Goal: Task Accomplishment & Management: Complete application form

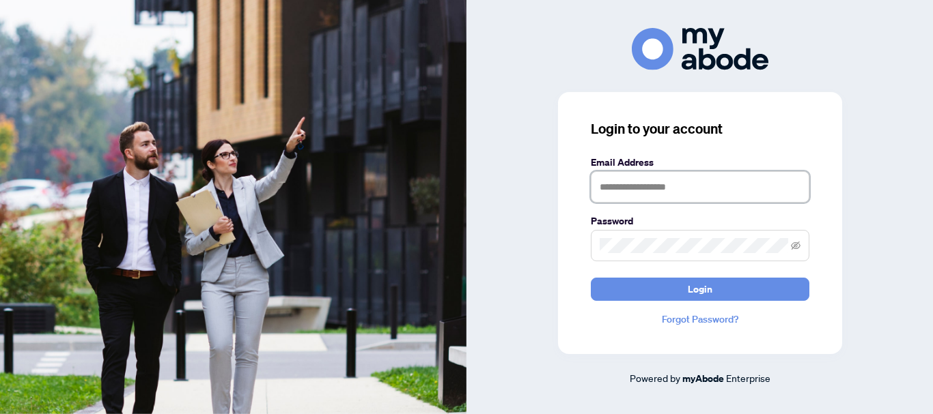
click at [638, 193] on input "text" at bounding box center [700, 186] width 218 height 31
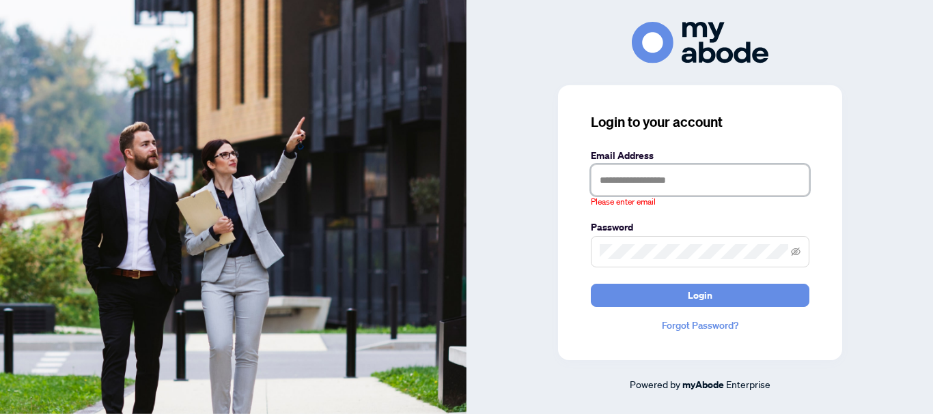
type input "**********"
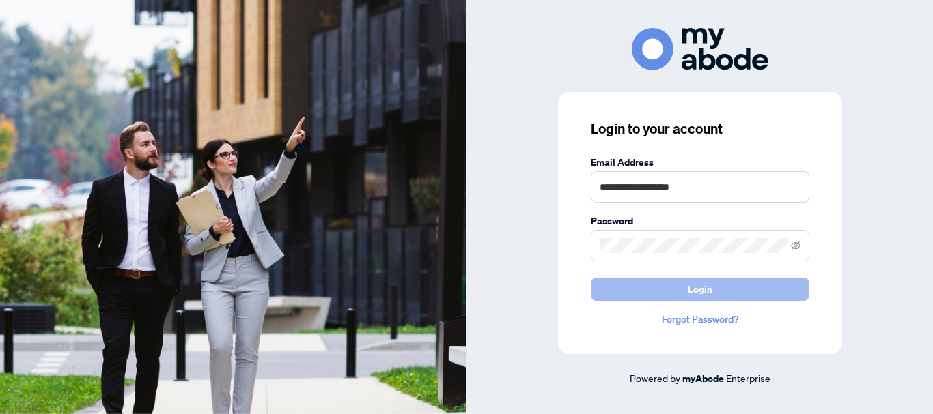
click at [694, 282] on span "Login" at bounding box center [699, 290] width 25 height 22
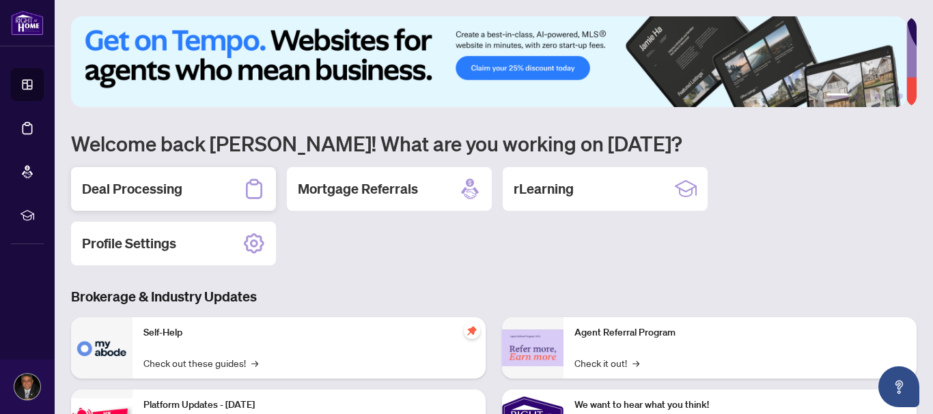
click at [132, 187] on h2 "Deal Processing" at bounding box center [132, 189] width 100 height 19
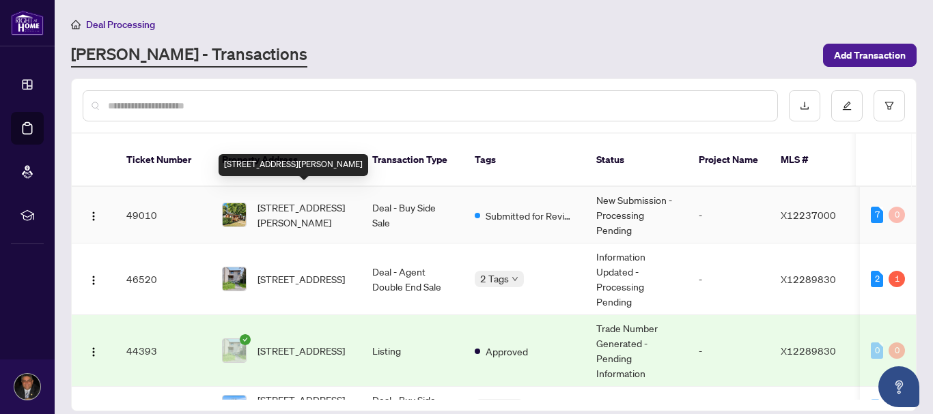
click at [277, 200] on span "[STREET_ADDRESS][PERSON_NAME]" at bounding box center [303, 215] width 93 height 30
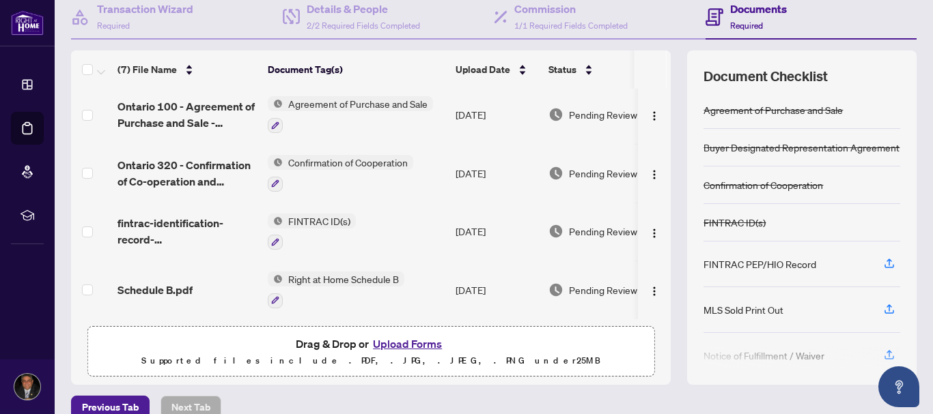
scroll to position [157, 0]
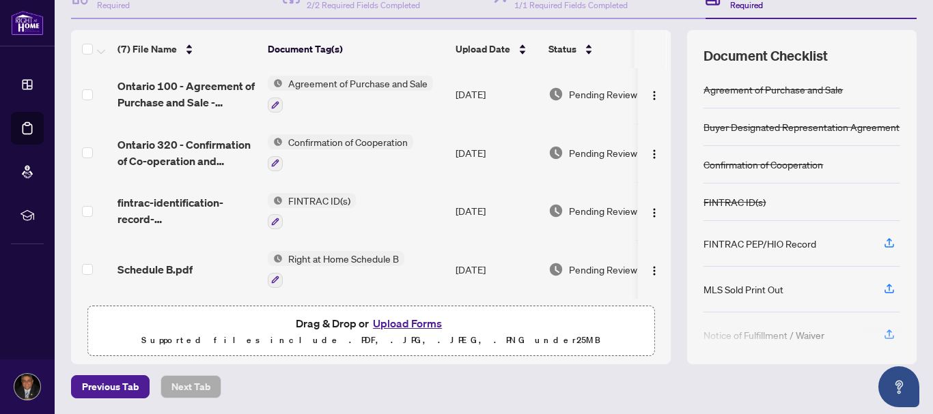
click at [424, 321] on button "Upload Forms" at bounding box center [407, 324] width 77 height 18
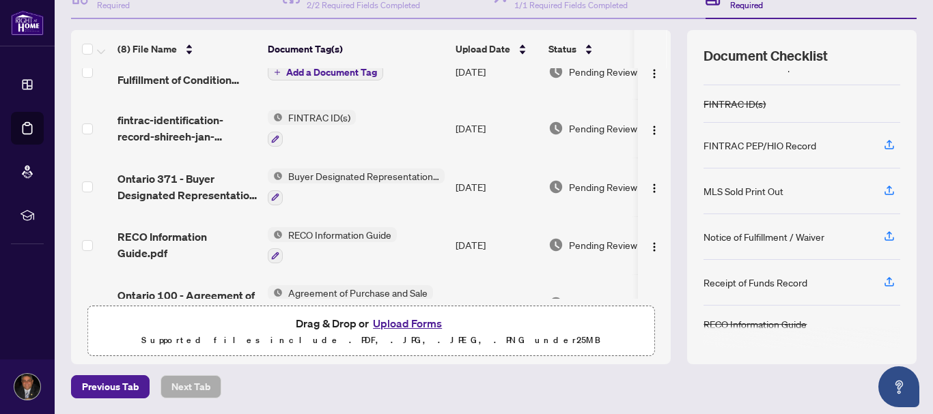
scroll to position [0, 0]
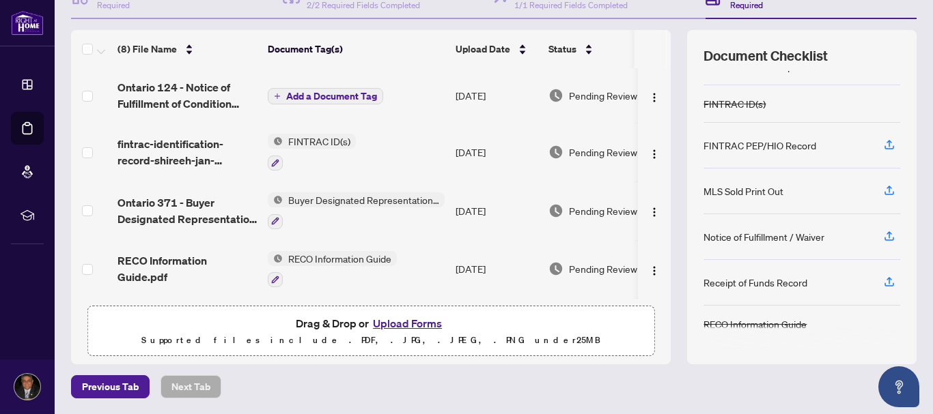
click at [321, 91] on span "Add a Document Tag" at bounding box center [331, 96] width 91 height 10
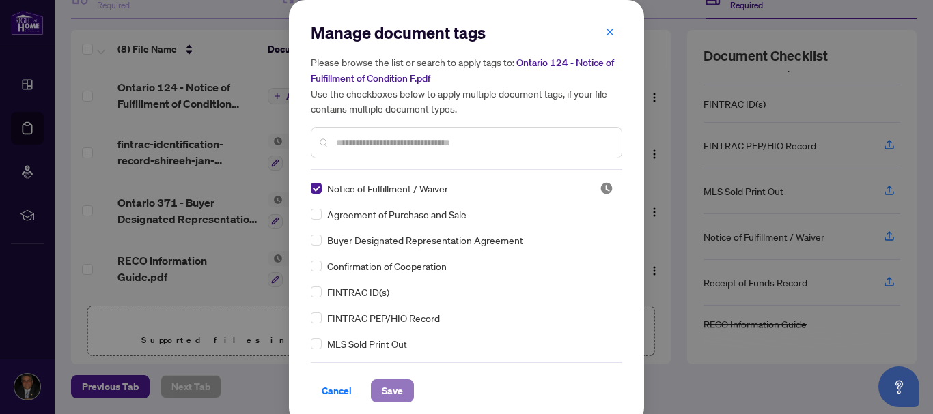
click at [384, 385] on span "Save" at bounding box center [392, 391] width 21 height 22
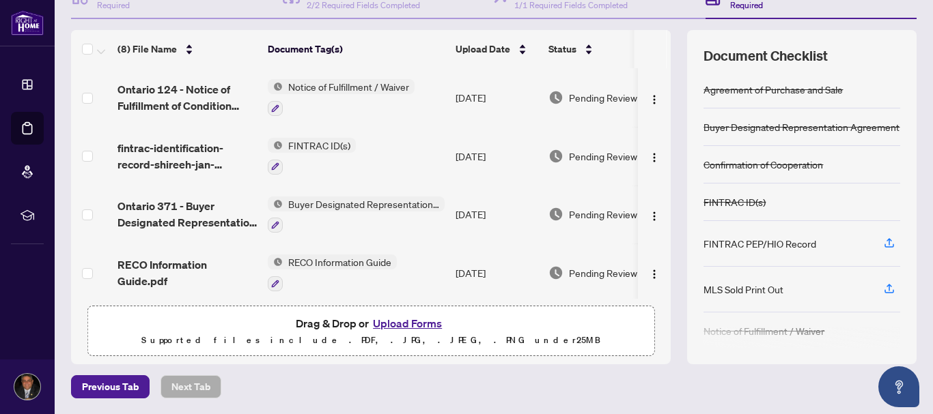
click at [395, 319] on button "Upload Forms" at bounding box center [407, 324] width 77 height 18
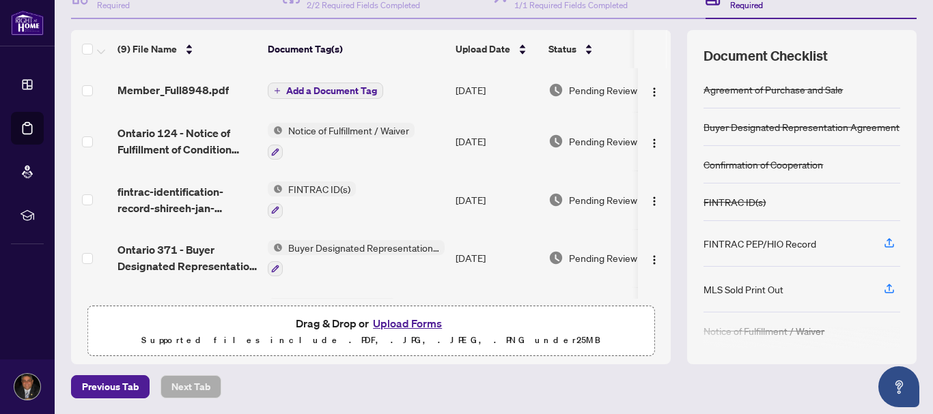
click at [363, 87] on span "Add a Document Tag" at bounding box center [331, 91] width 91 height 10
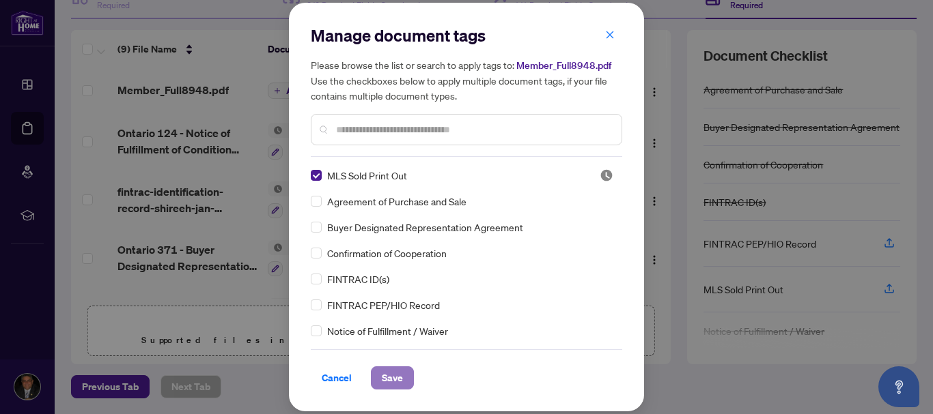
click at [401, 374] on span "Save" at bounding box center [392, 378] width 21 height 22
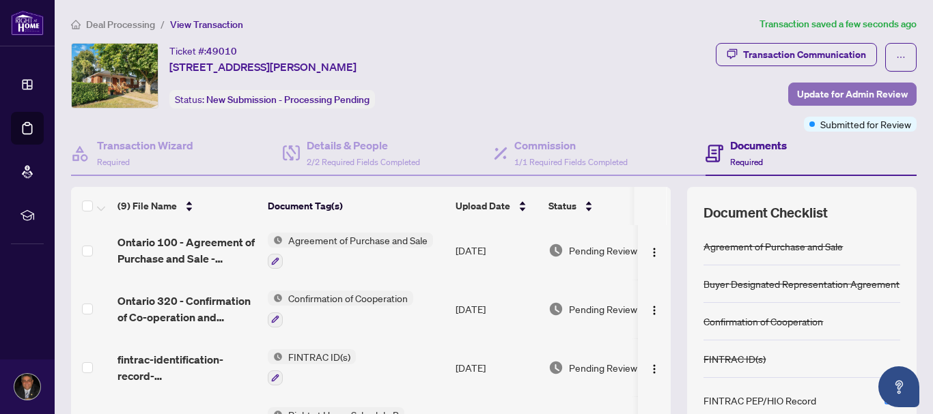
click at [805, 92] on span "Update for Admin Review" at bounding box center [852, 94] width 111 height 22
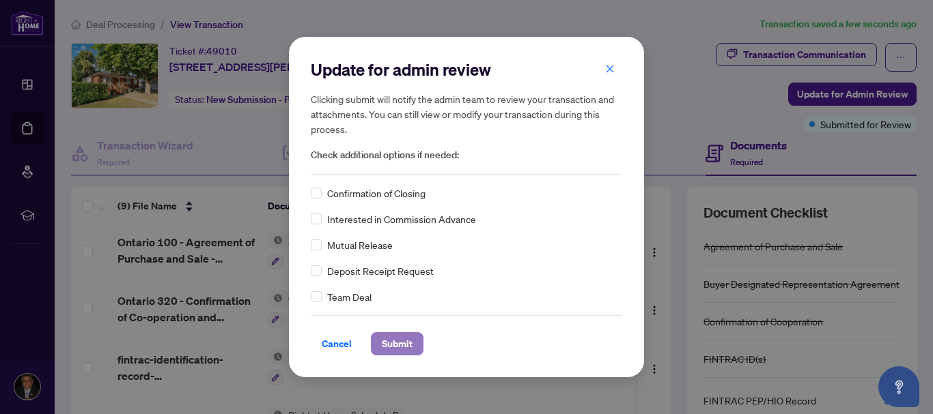
click at [400, 343] on span "Submit" at bounding box center [397, 344] width 31 height 22
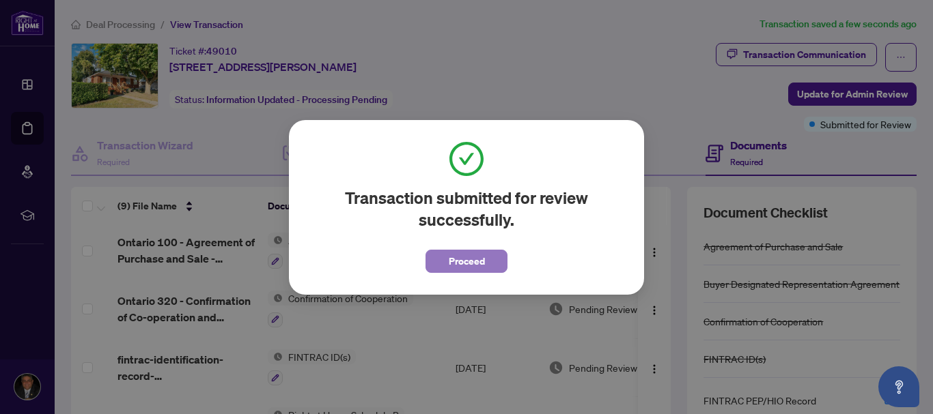
click at [461, 265] on span "Proceed" at bounding box center [467, 262] width 36 height 22
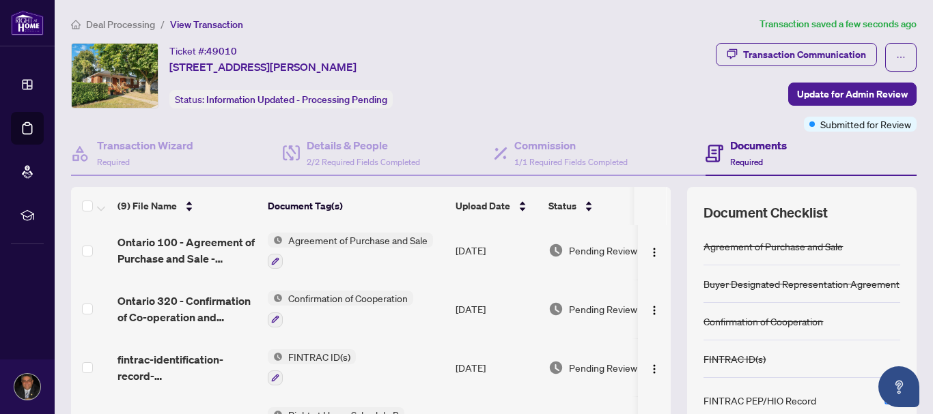
click at [124, 24] on span "Deal Processing" at bounding box center [120, 24] width 69 height 12
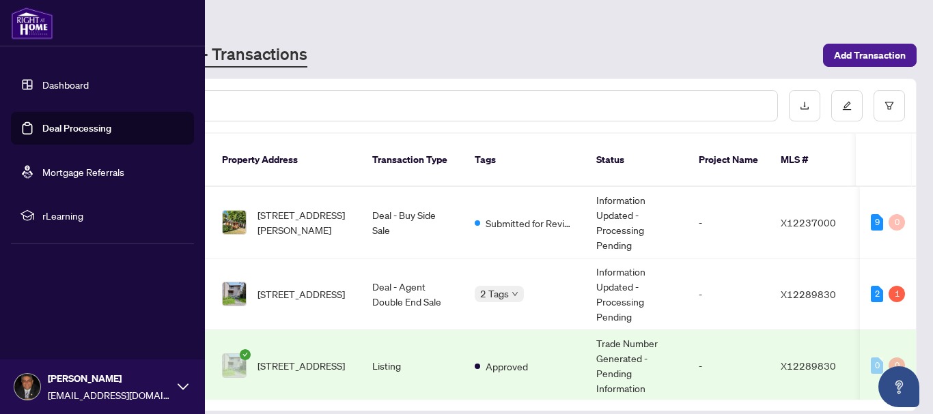
click at [40, 23] on img at bounding box center [32, 23] width 42 height 33
